Goal: Task Accomplishment & Management: Complete application form

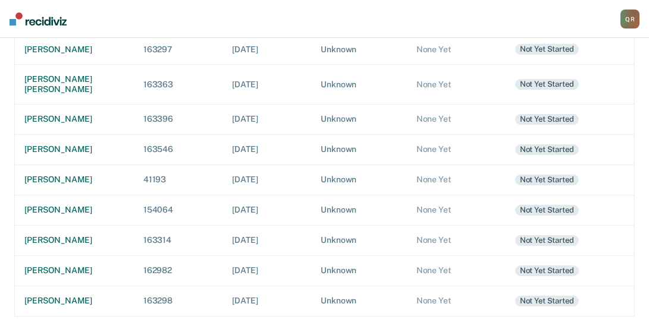
scroll to position [306, 0]
click at [45, 300] on div "[PERSON_NAME]" at bounding box center [74, 301] width 100 height 10
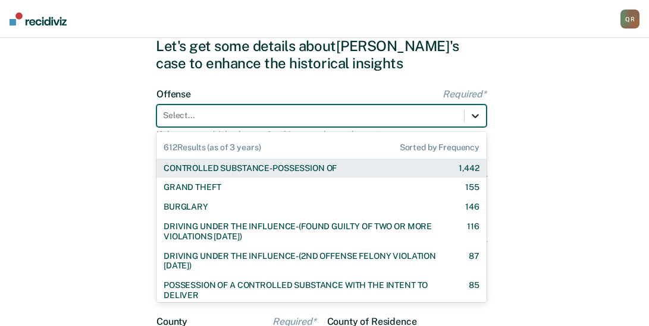
click at [473, 127] on div "612 results available. Use Up and Down to choose options, press Enter to select…" at bounding box center [321, 116] width 330 height 23
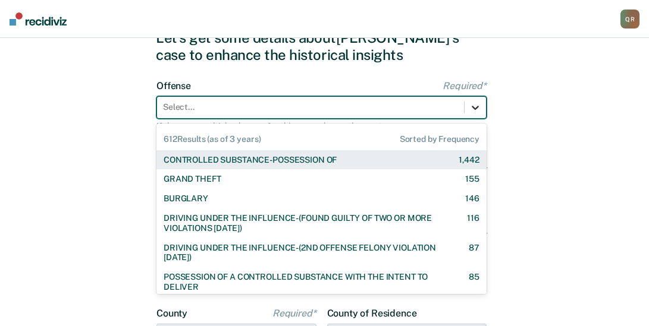
scroll to position [56, 0]
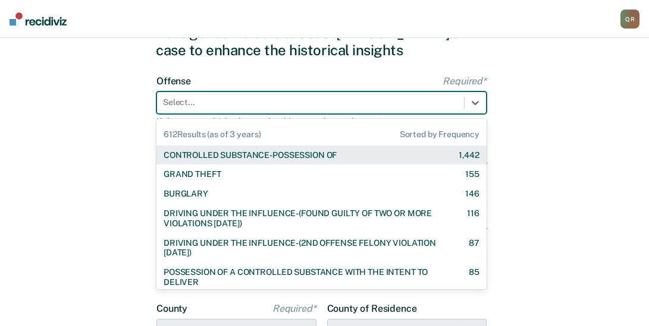
click at [327, 151] on div "CONTROLLED SUBSTANCE-POSSESSION OF" at bounding box center [250, 155] width 173 height 10
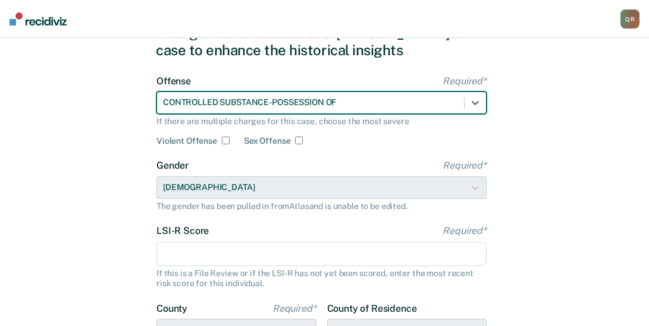
click at [223, 259] on input "LSI-R Score Required*" at bounding box center [321, 254] width 330 height 25
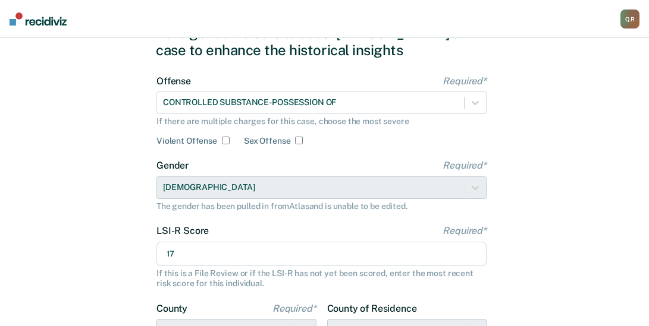
type input "17"
click at [648, 137] on div "Let's get some details about [PERSON_NAME]'s case to enhance the historical ins…" at bounding box center [324, 250] width 649 height 536
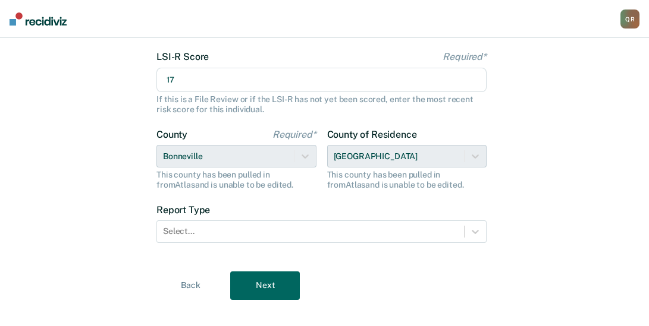
scroll to position [247, 0]
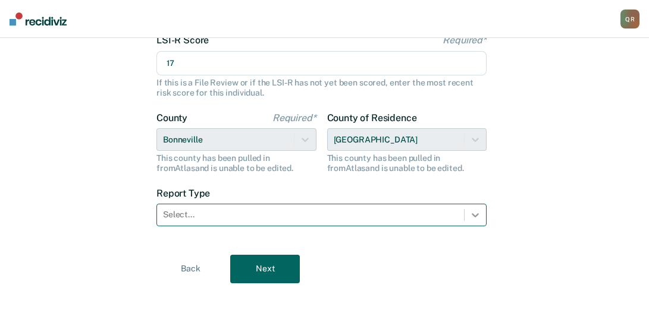
click at [472, 221] on div at bounding box center [474, 215] width 21 height 21
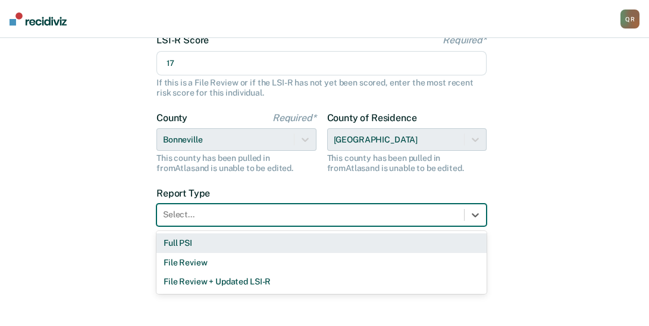
click at [193, 241] on div "Full PSI" at bounding box center [321, 244] width 330 height 20
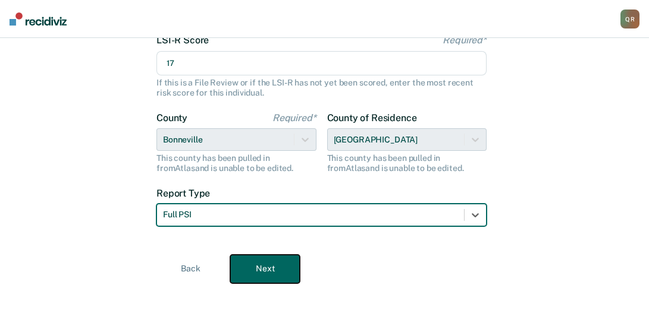
click at [273, 274] on button "Next" at bounding box center [265, 269] width 70 height 29
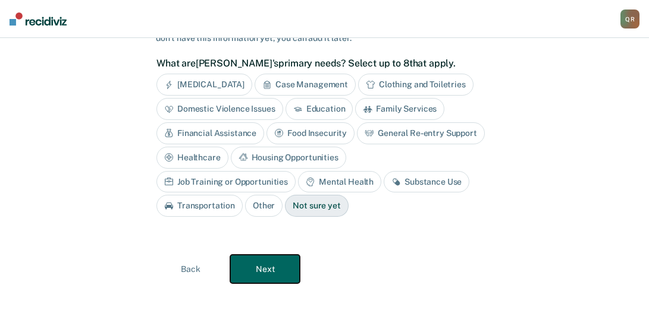
scroll to position [99, 0]
click at [402, 109] on div "Family Services" at bounding box center [399, 109] width 89 height 22
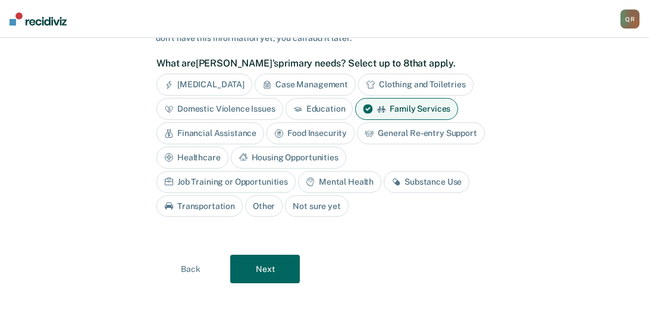
click at [220, 109] on div "Domestic Violence Issues" at bounding box center [219, 109] width 127 height 22
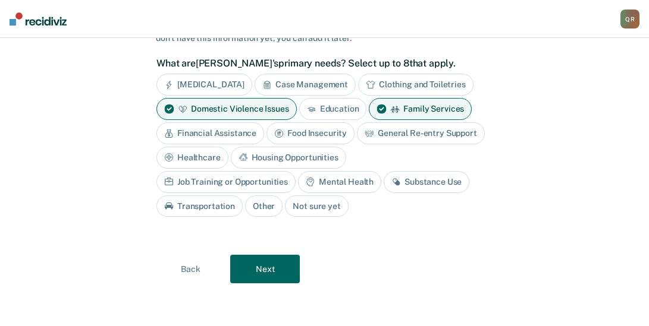
click at [269, 155] on div "Housing Opportunities" at bounding box center [288, 158] width 115 height 22
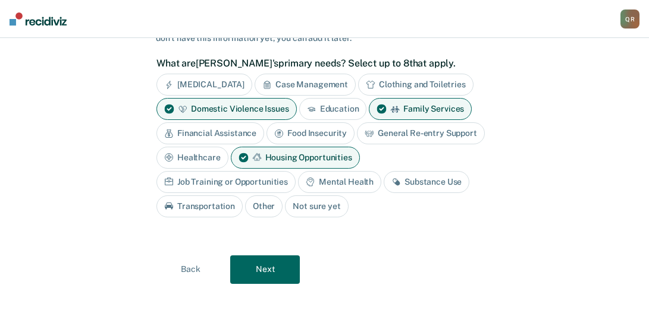
click at [439, 182] on div "Substance Use" at bounding box center [427, 182] width 86 height 22
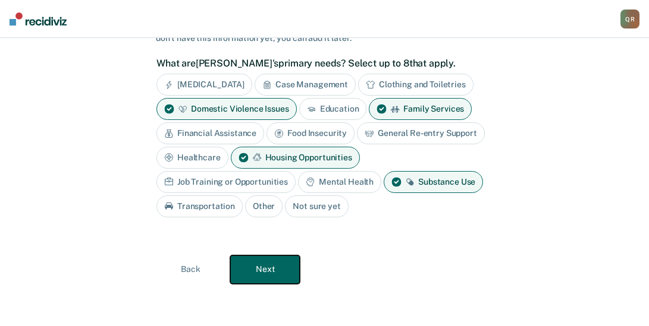
click at [269, 268] on button "Next" at bounding box center [265, 270] width 70 height 29
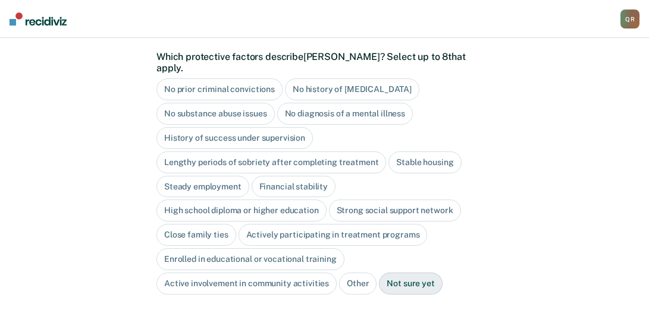
scroll to position [107, 0]
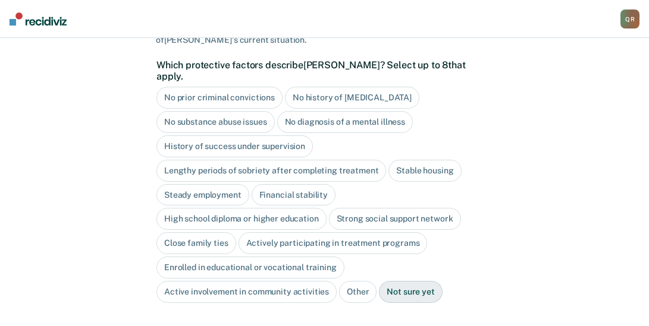
click at [313, 184] on div "Financial stability" at bounding box center [294, 195] width 84 height 22
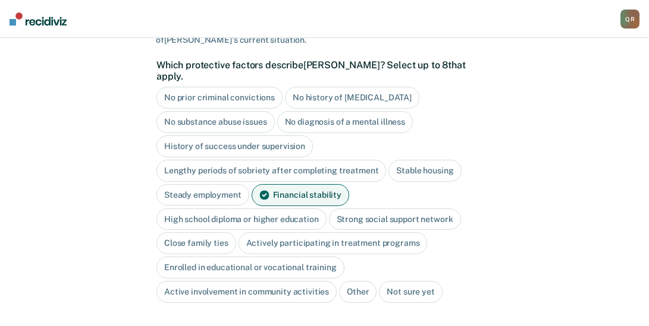
click at [257, 209] on div "High school diploma or higher education" at bounding box center [241, 220] width 170 height 22
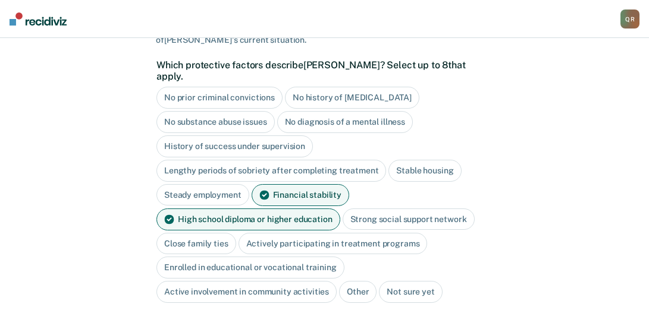
click at [190, 233] on div "Close family ties" at bounding box center [196, 244] width 80 height 22
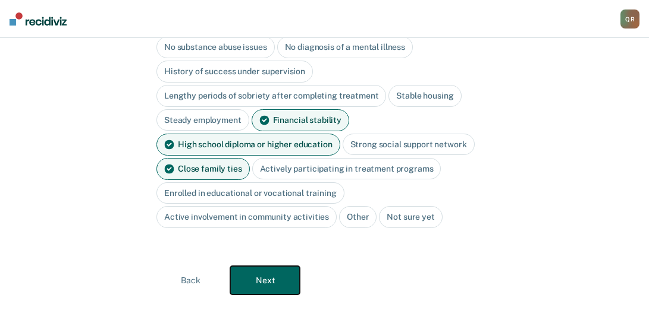
click at [249, 266] on button "Next" at bounding box center [265, 280] width 70 height 29
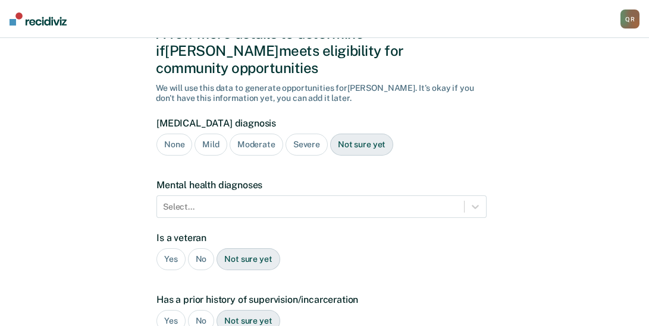
scroll to position [39, 0]
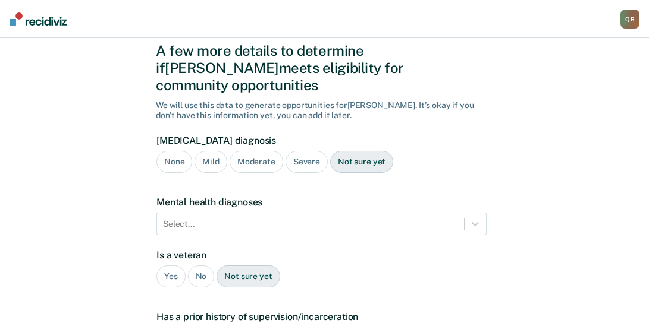
click at [347, 151] on div "Not sure yet" at bounding box center [361, 162] width 63 height 22
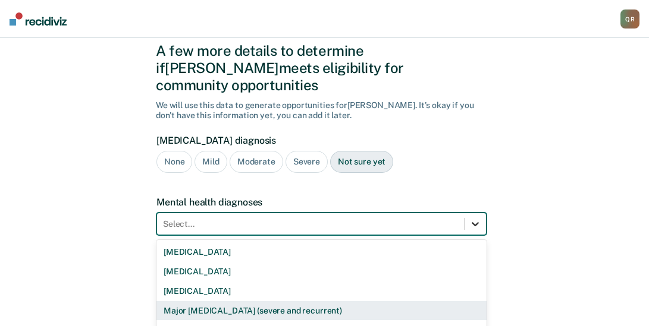
scroll to position [118, 0]
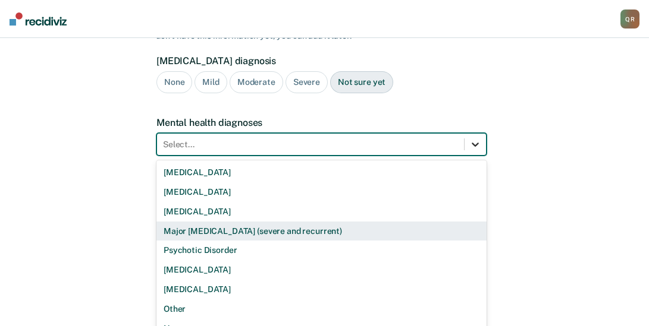
click at [474, 156] on div "9 results available. Use Up and Down to choose options, press Enter to select t…" at bounding box center [321, 144] width 330 height 23
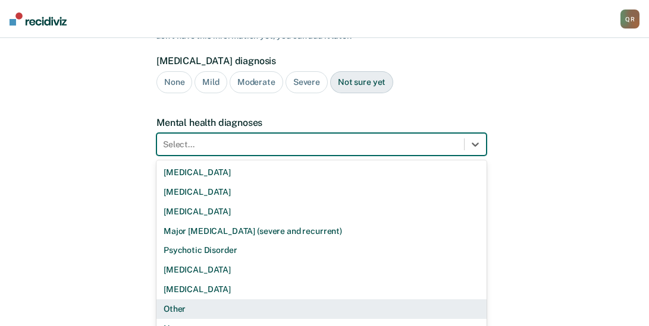
click at [186, 300] on div "Other" at bounding box center [321, 310] width 330 height 20
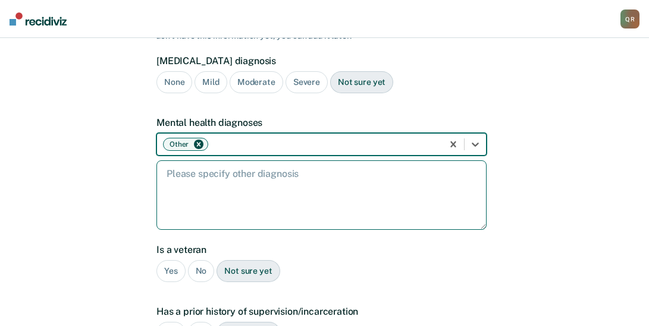
click at [185, 168] on textarea at bounding box center [321, 196] width 330 height 70
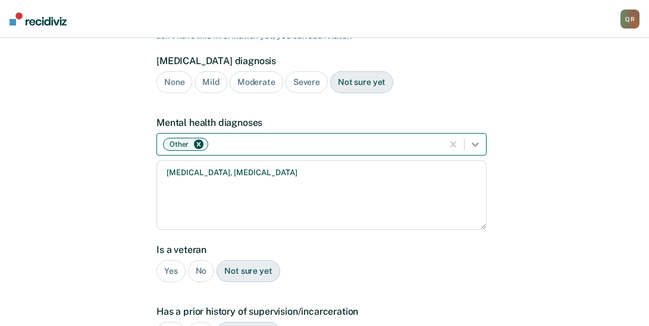
click at [475, 139] on icon at bounding box center [475, 145] width 12 height 12
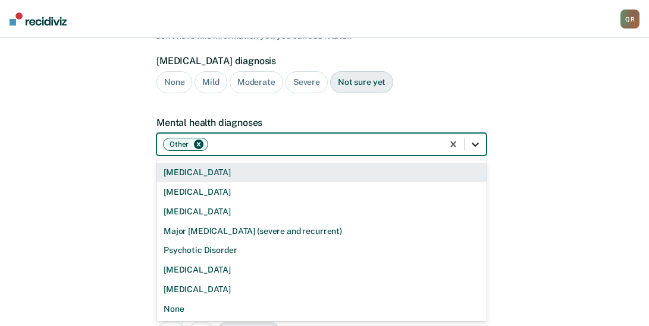
click at [475, 139] on icon at bounding box center [475, 145] width 12 height 12
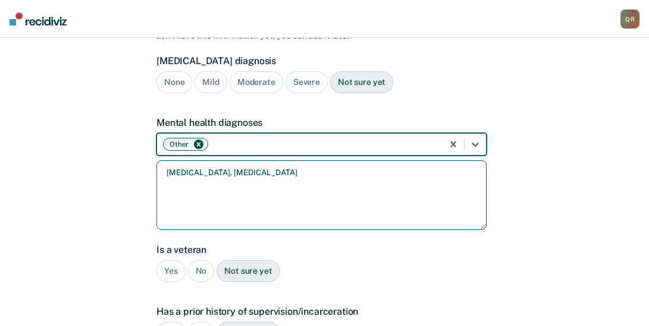
click at [164, 161] on textarea "[MEDICAL_DATA], [MEDICAL_DATA]" at bounding box center [321, 196] width 330 height 70
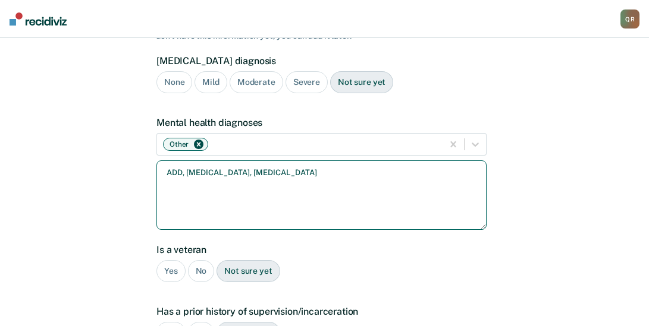
type textarea "ADD, [MEDICAL_DATA], [MEDICAL_DATA]"
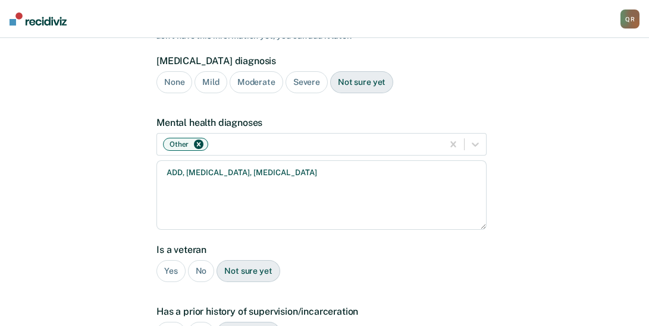
click at [197, 260] on div "No" at bounding box center [201, 271] width 27 height 22
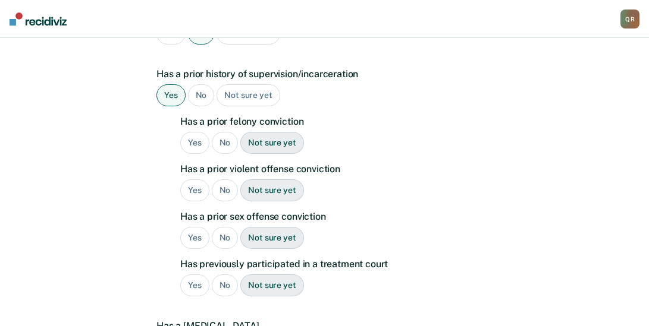
scroll to position [360, 0]
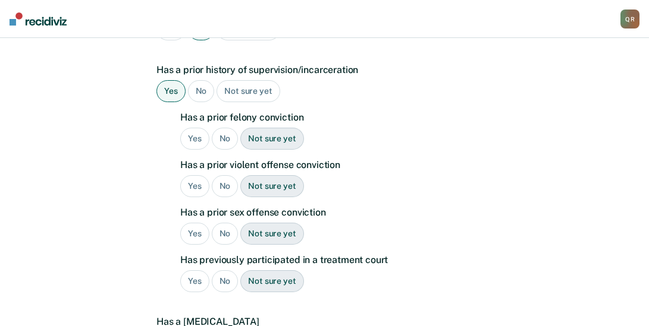
click at [227, 128] on div "No" at bounding box center [225, 139] width 27 height 22
click at [228, 175] on div "No" at bounding box center [225, 186] width 27 height 22
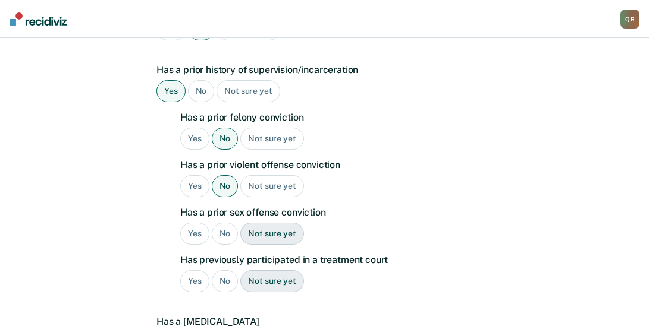
click at [225, 223] on div "No" at bounding box center [225, 234] width 27 height 22
click at [226, 271] on div "No" at bounding box center [225, 282] width 27 height 22
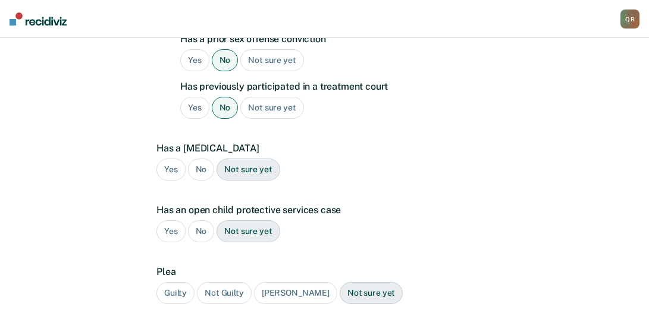
scroll to position [582, 0]
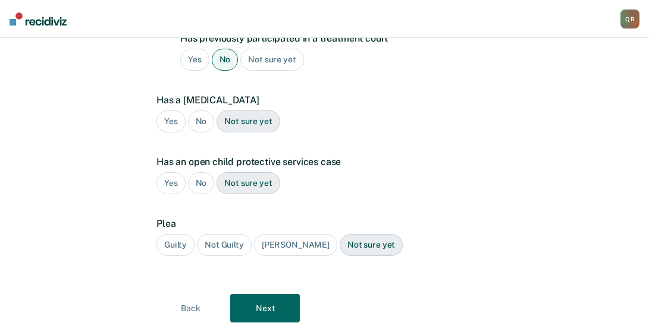
drag, startPoint x: 198, startPoint y: 103, endPoint x: 231, endPoint y: 122, distance: 37.5
click at [198, 111] on div "No" at bounding box center [201, 122] width 27 height 22
click at [201, 172] on div "No" at bounding box center [201, 183] width 27 height 22
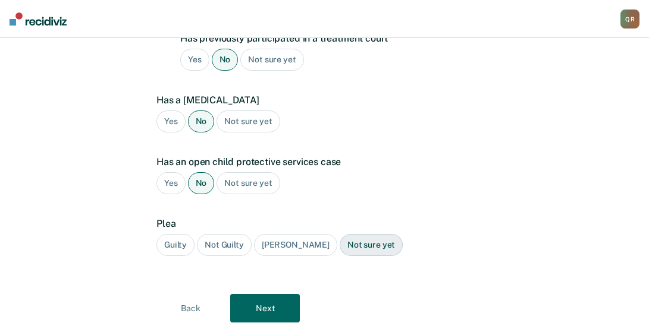
click at [173, 234] on div "Guilty" at bounding box center [175, 245] width 38 height 22
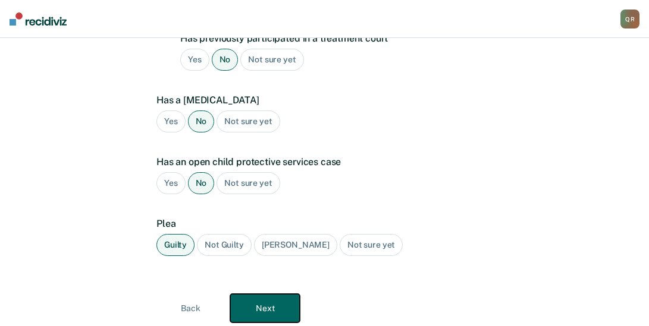
click at [288, 294] on button "Next" at bounding box center [265, 308] width 70 height 29
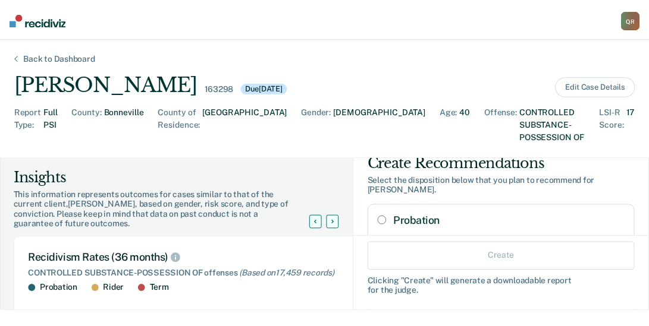
scroll to position [0, 0]
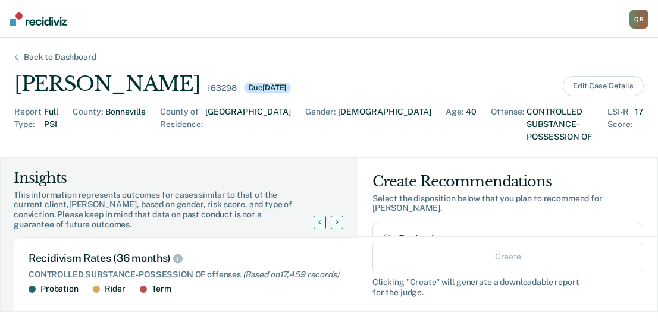
click at [382, 223] on div "Probation 37% Recidivism Rate 92% Of Previous Sentences" at bounding box center [507, 259] width 271 height 72
radio input "true"
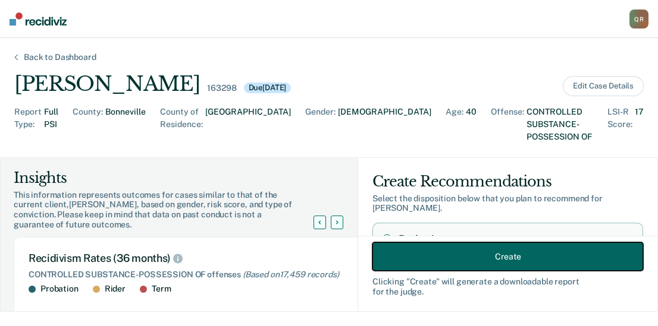
click at [528, 255] on button "Create" at bounding box center [507, 257] width 271 height 29
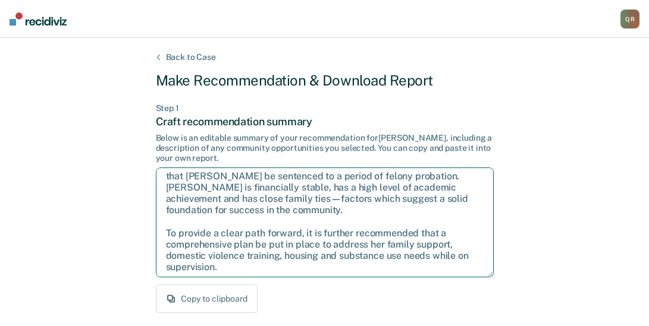
scroll to position [54, 0]
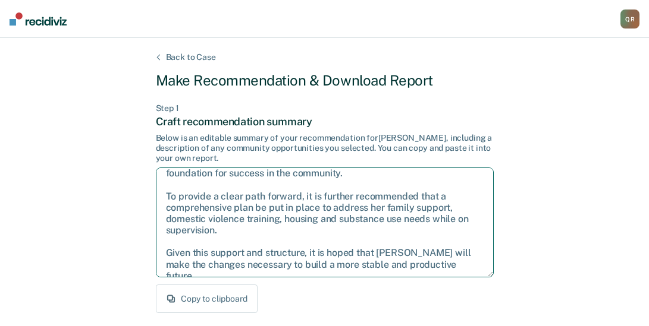
drag, startPoint x: 164, startPoint y: 180, endPoint x: 463, endPoint y: 271, distance: 312.0
click at [463, 271] on textarea "After careful consideration of the details of this case, it is recommended that…" at bounding box center [325, 223] width 338 height 110
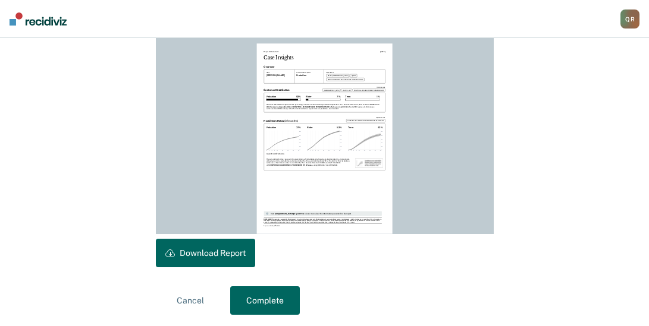
scroll to position [351, 0]
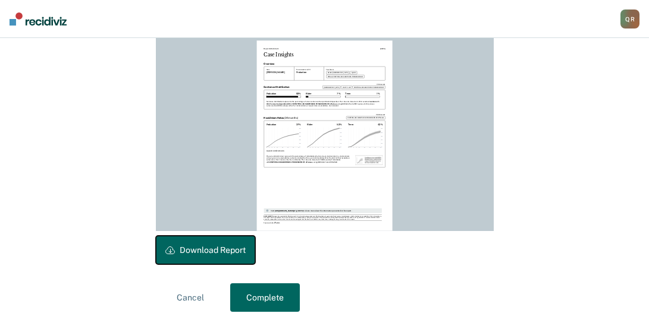
click at [204, 246] on button "Download Report" at bounding box center [205, 250] width 99 height 29
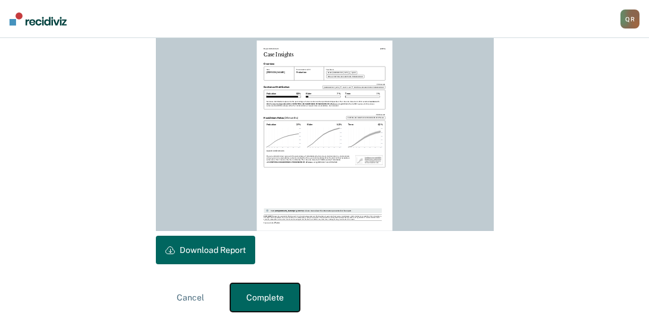
click at [275, 296] on button "Complete" at bounding box center [265, 298] width 70 height 29
